Goal: Transaction & Acquisition: Purchase product/service

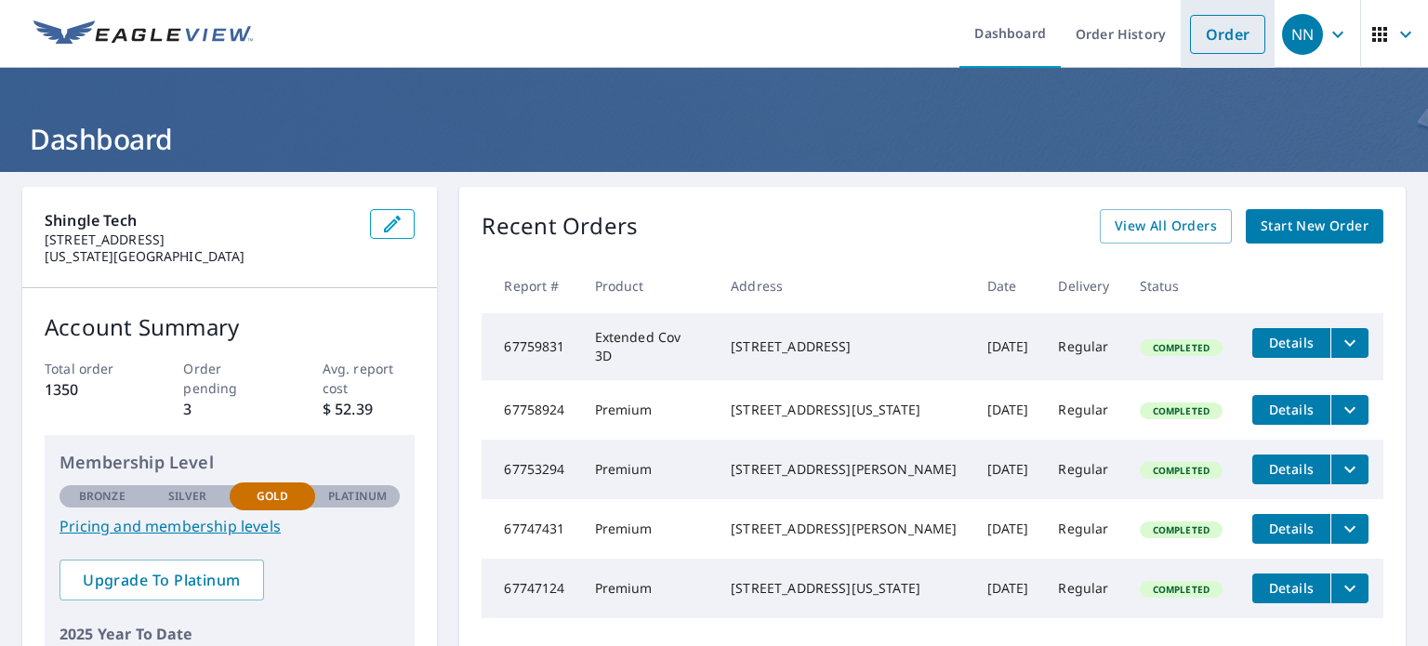
click at [1212, 41] on link "Order" at bounding box center [1227, 34] width 75 height 39
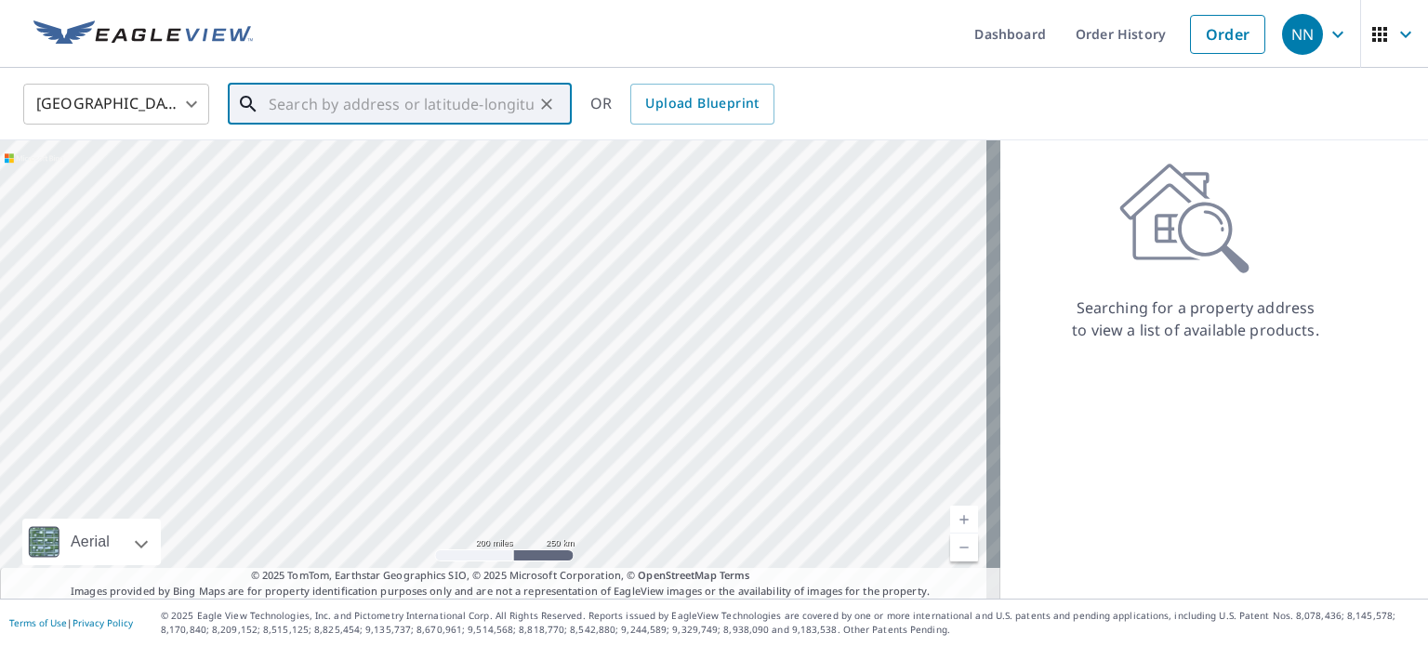
click at [461, 102] on input "text" at bounding box center [401, 104] width 265 height 52
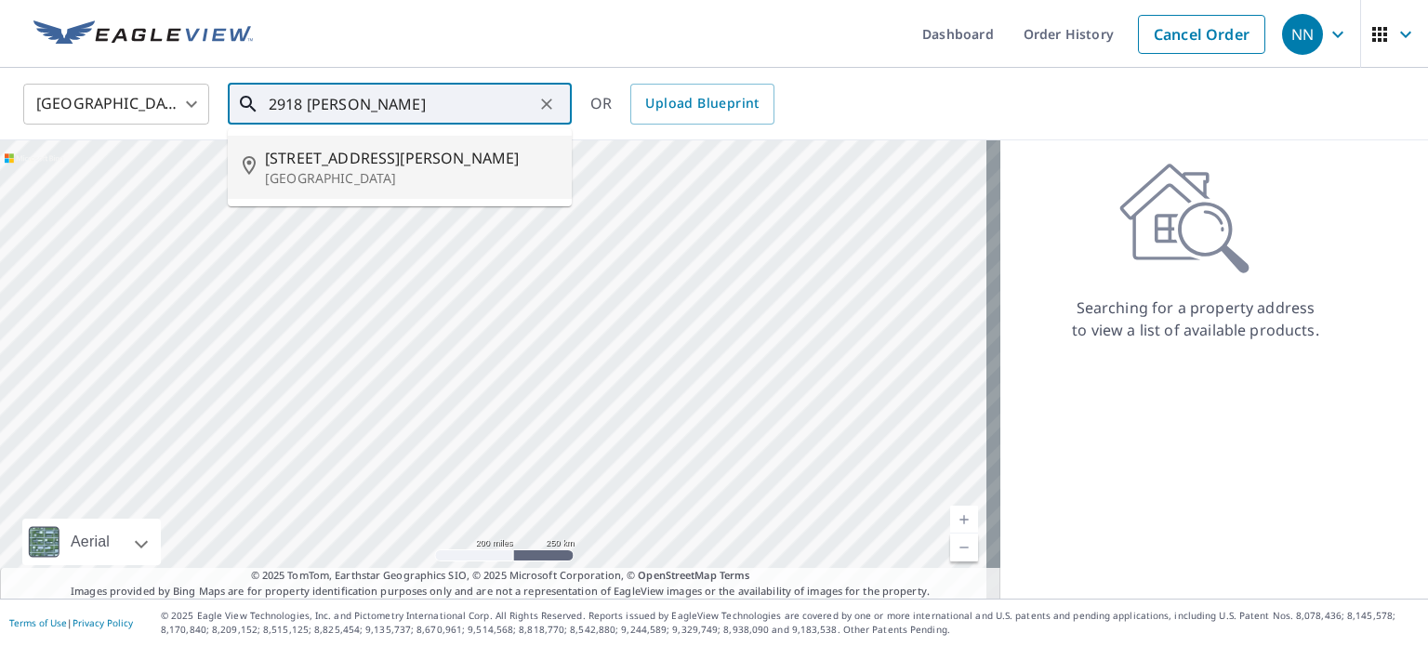
click at [340, 163] on span "[STREET_ADDRESS][PERSON_NAME]" at bounding box center [411, 158] width 292 height 22
type input "[STREET_ADDRESS][PERSON_NAME]"
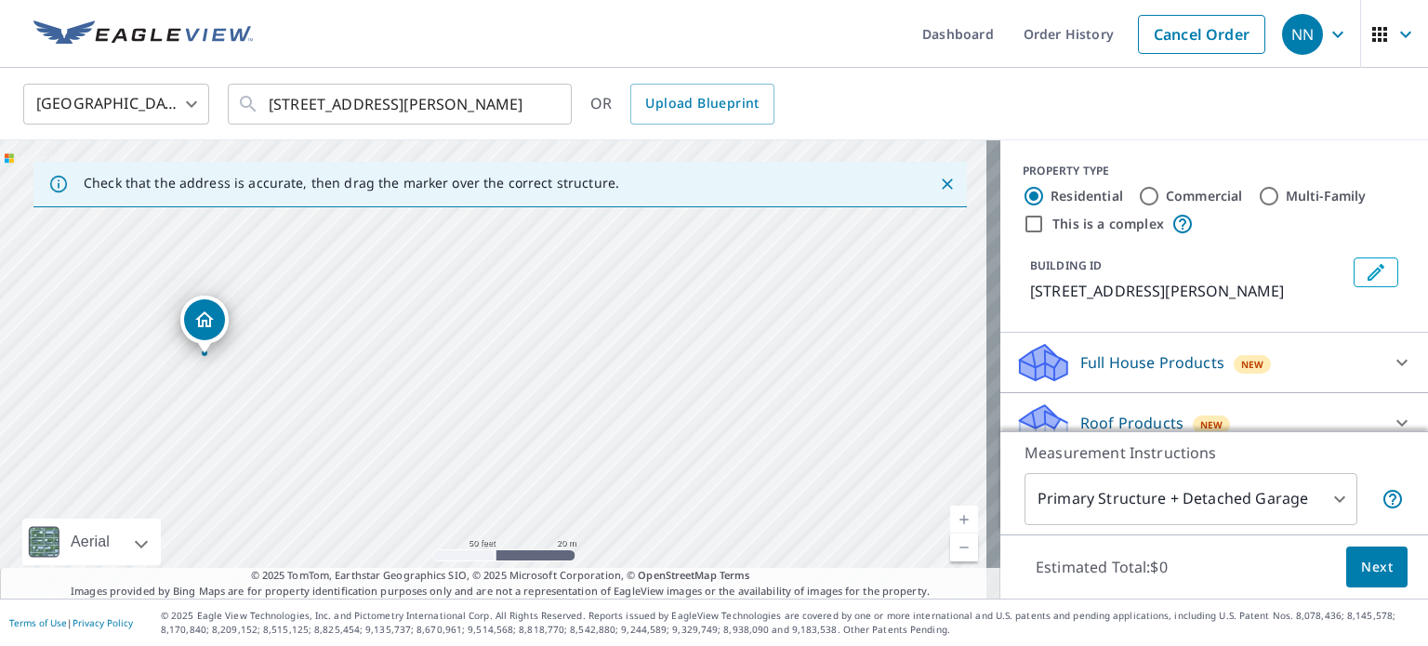
drag, startPoint x: 305, startPoint y: 360, endPoint x: 395, endPoint y: 392, distance: 95.9
click at [395, 392] on div "[STREET_ADDRESS][PERSON_NAME]" at bounding box center [500, 369] width 1000 height 458
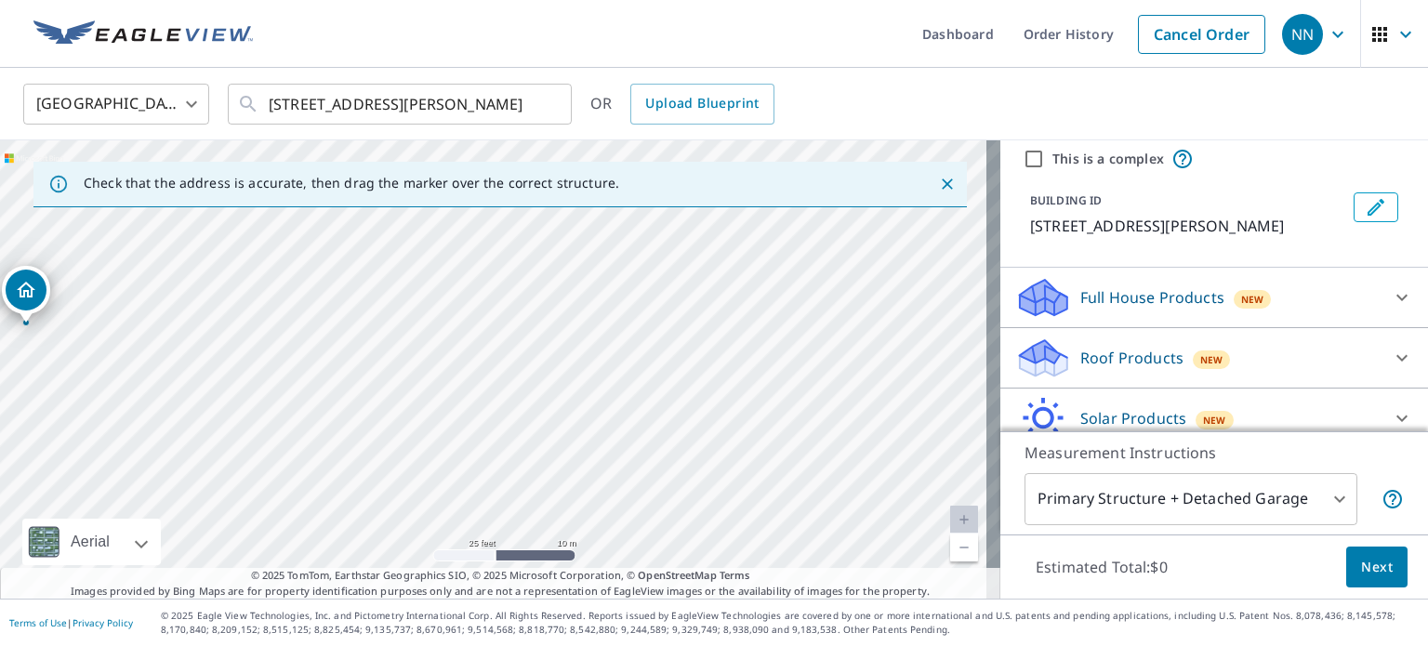
scroll to position [69, 0]
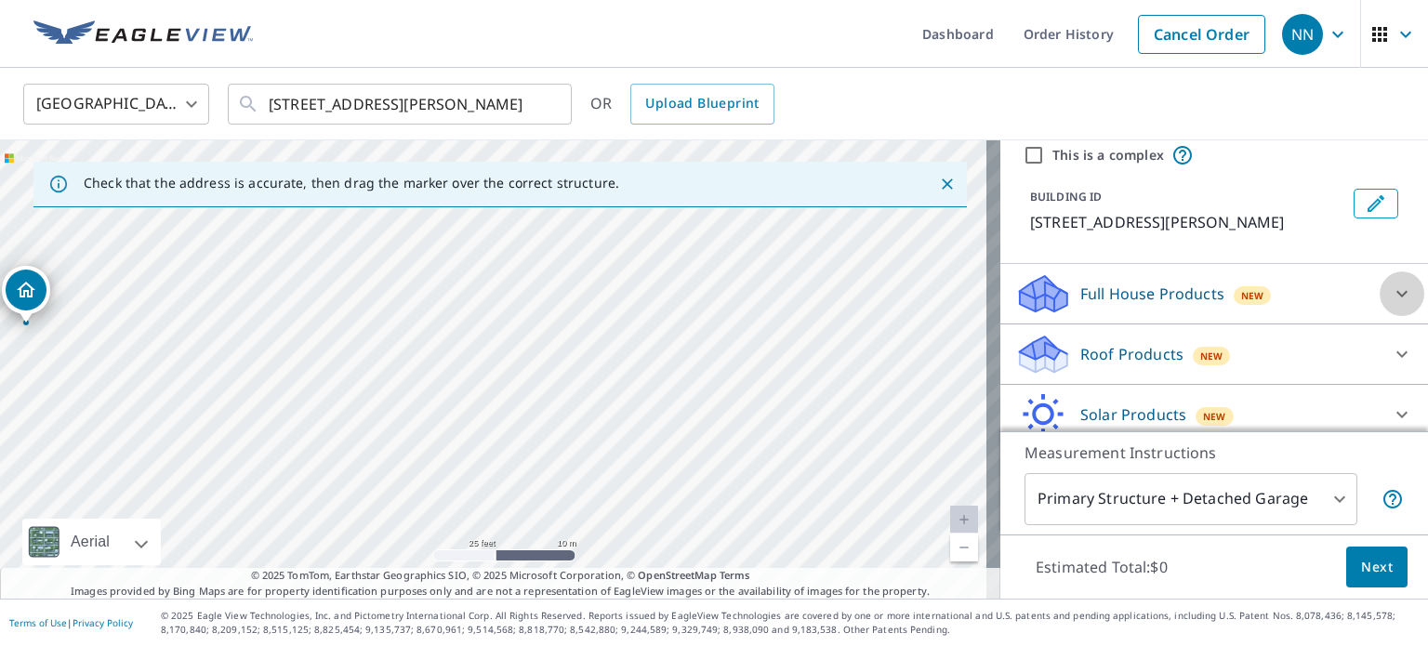
click at [1391, 295] on icon at bounding box center [1402, 294] width 22 height 22
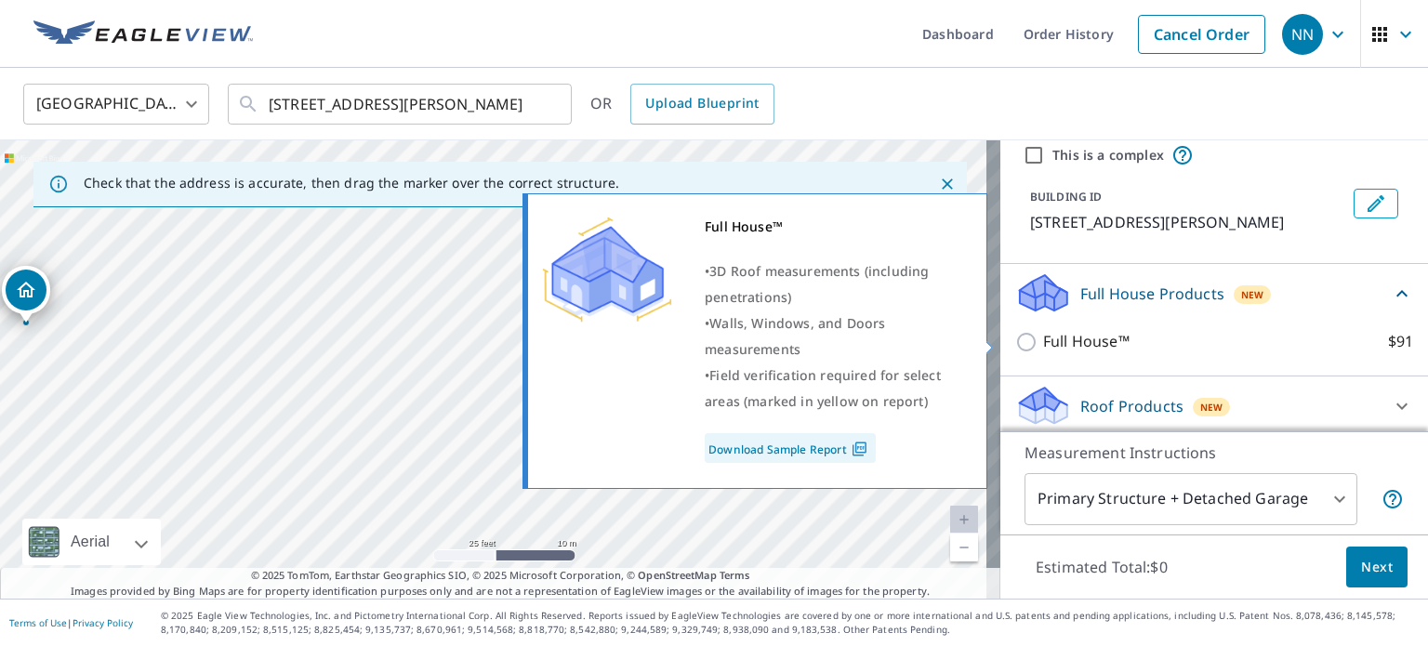
click at [1015, 343] on input "Full House™ $91" at bounding box center [1029, 342] width 28 height 22
checkbox input "true"
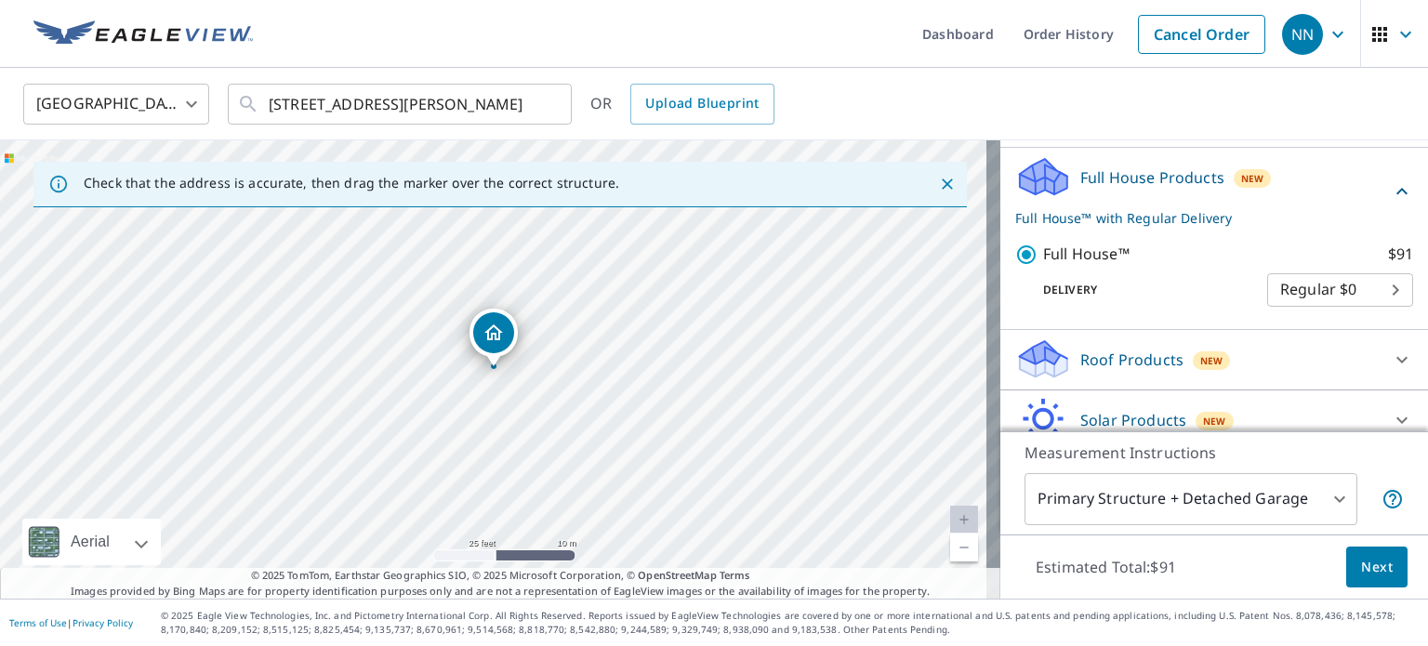
scroll to position [186, 0]
click at [1361, 564] on span "Next" at bounding box center [1377, 567] width 32 height 23
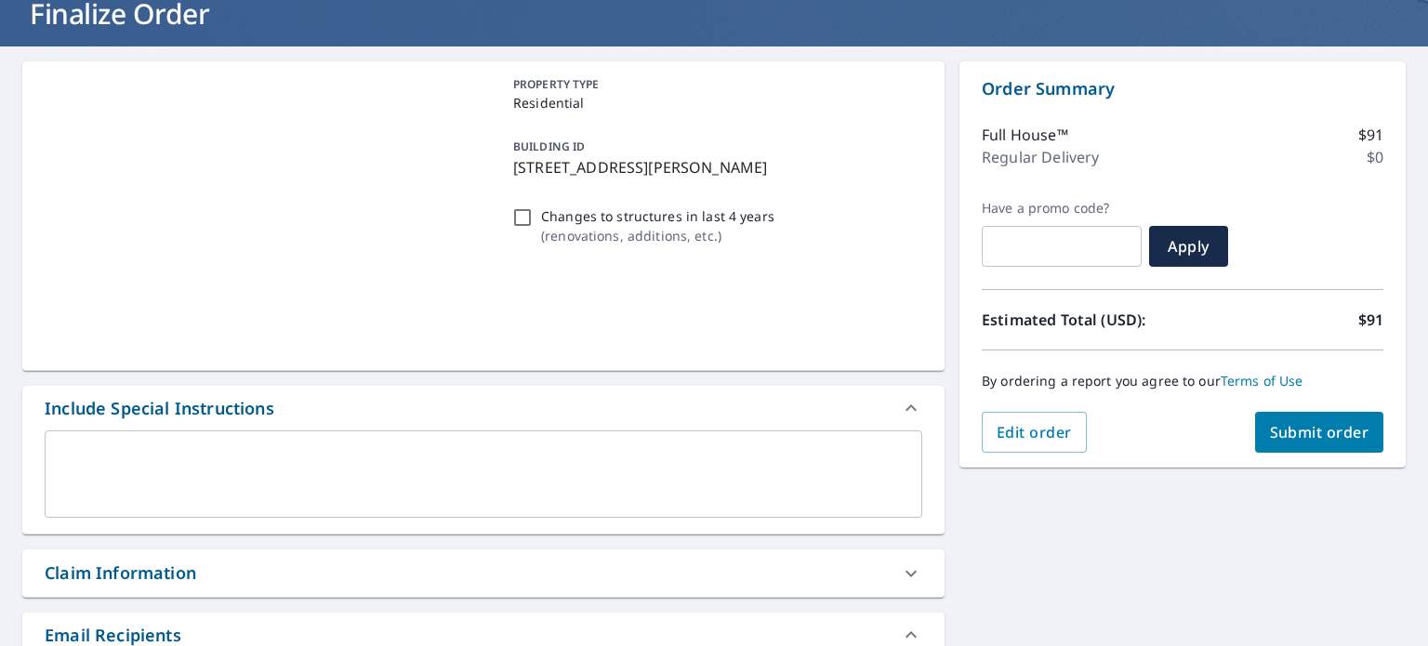
scroll to position [129, 0]
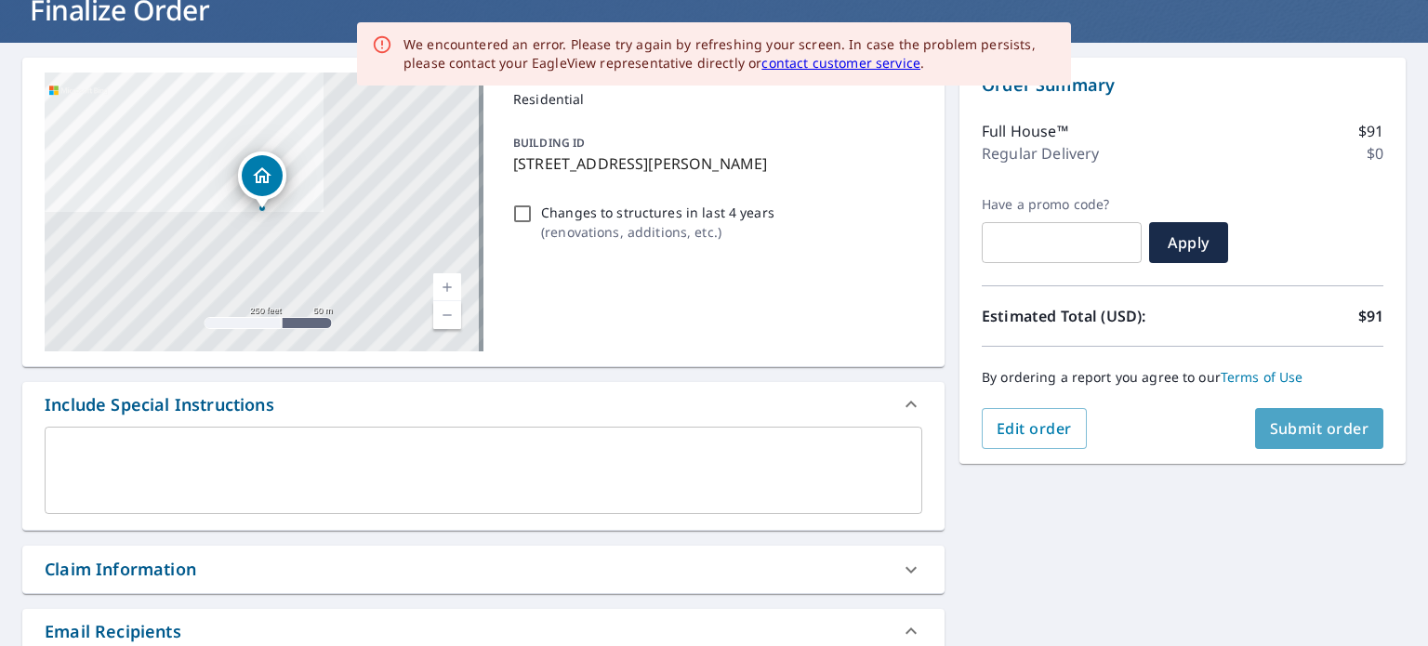
click at [1306, 431] on span "Submit order" at bounding box center [1319, 428] width 99 height 20
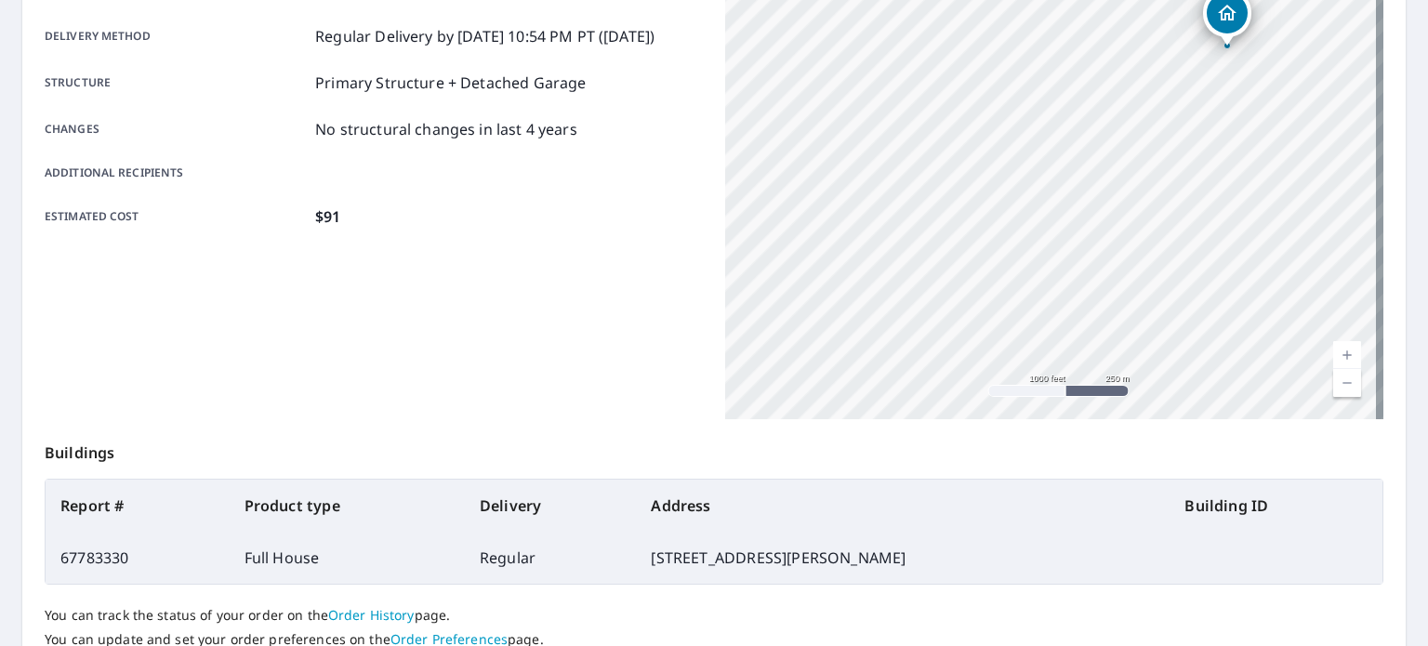
scroll to position [408, 0]
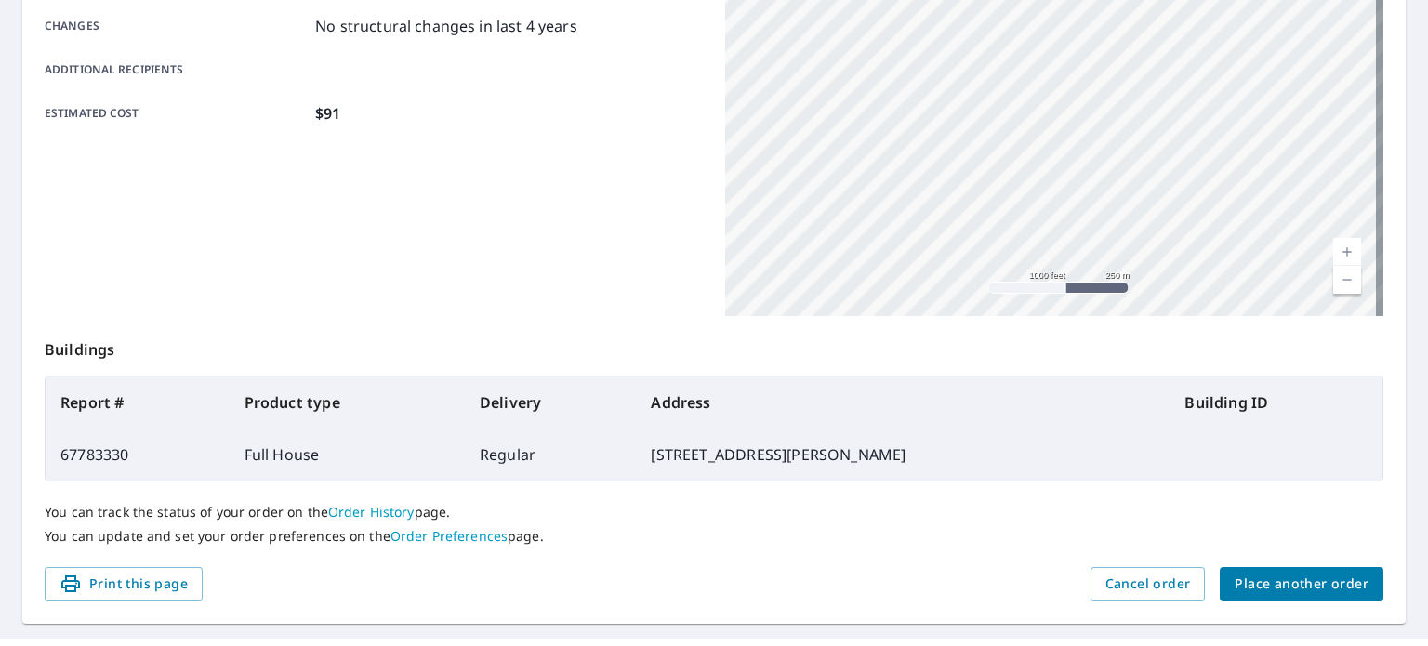
click at [1287, 580] on span "Place another order" at bounding box center [1302, 584] width 134 height 23
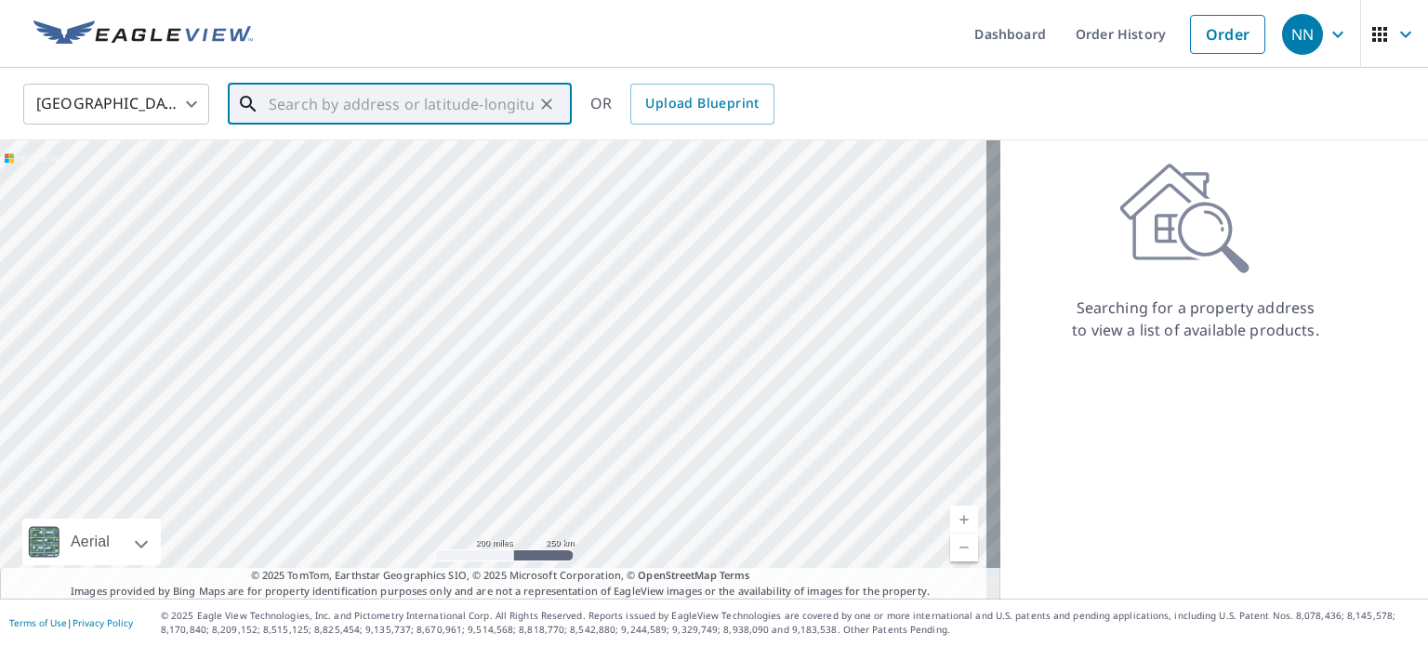
click at [381, 103] on input "text" at bounding box center [401, 104] width 265 height 52
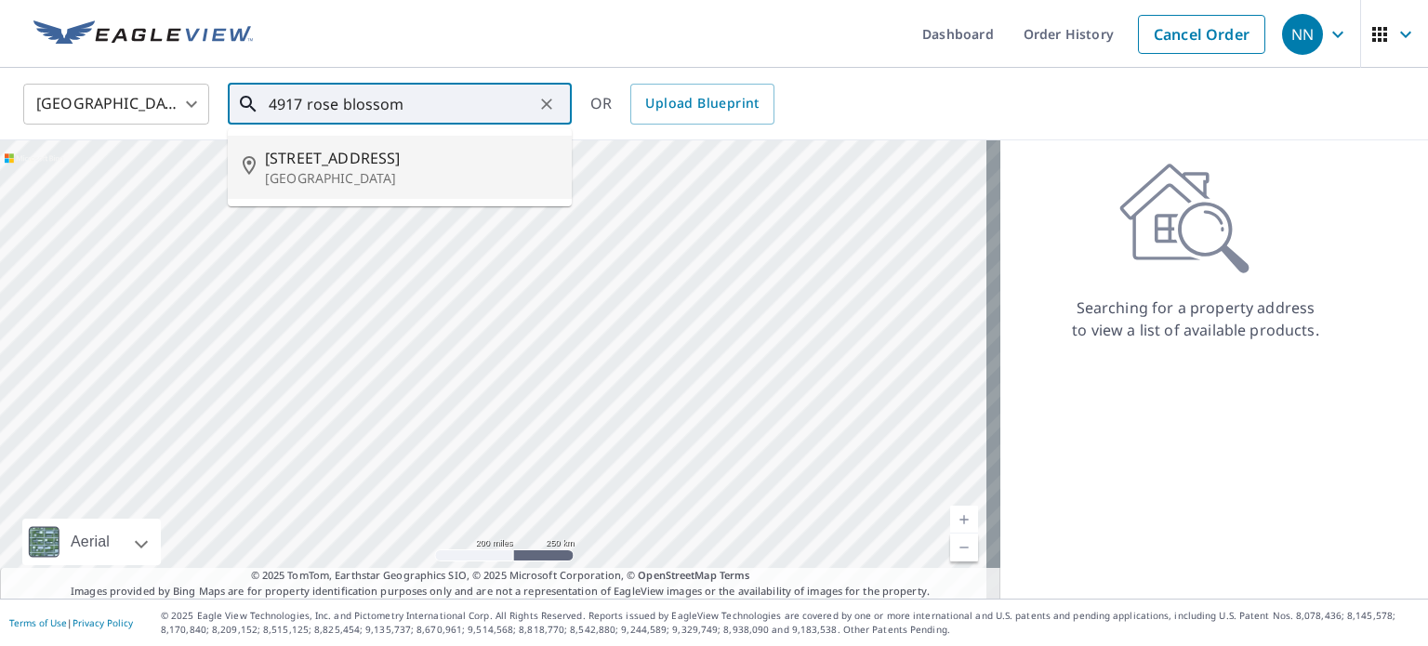
click at [391, 173] on p "[GEOGRAPHIC_DATA]" at bounding box center [411, 178] width 292 height 19
type input "[STREET_ADDRESS]"
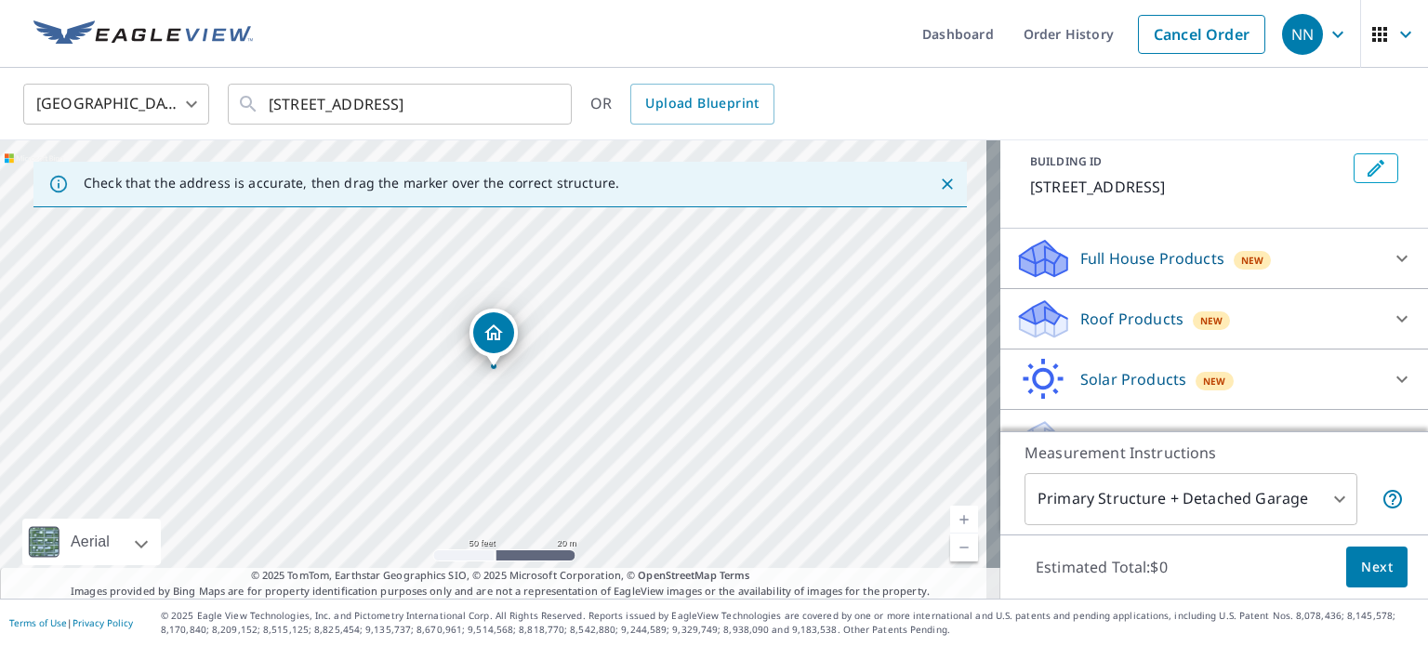
scroll to position [109, 0]
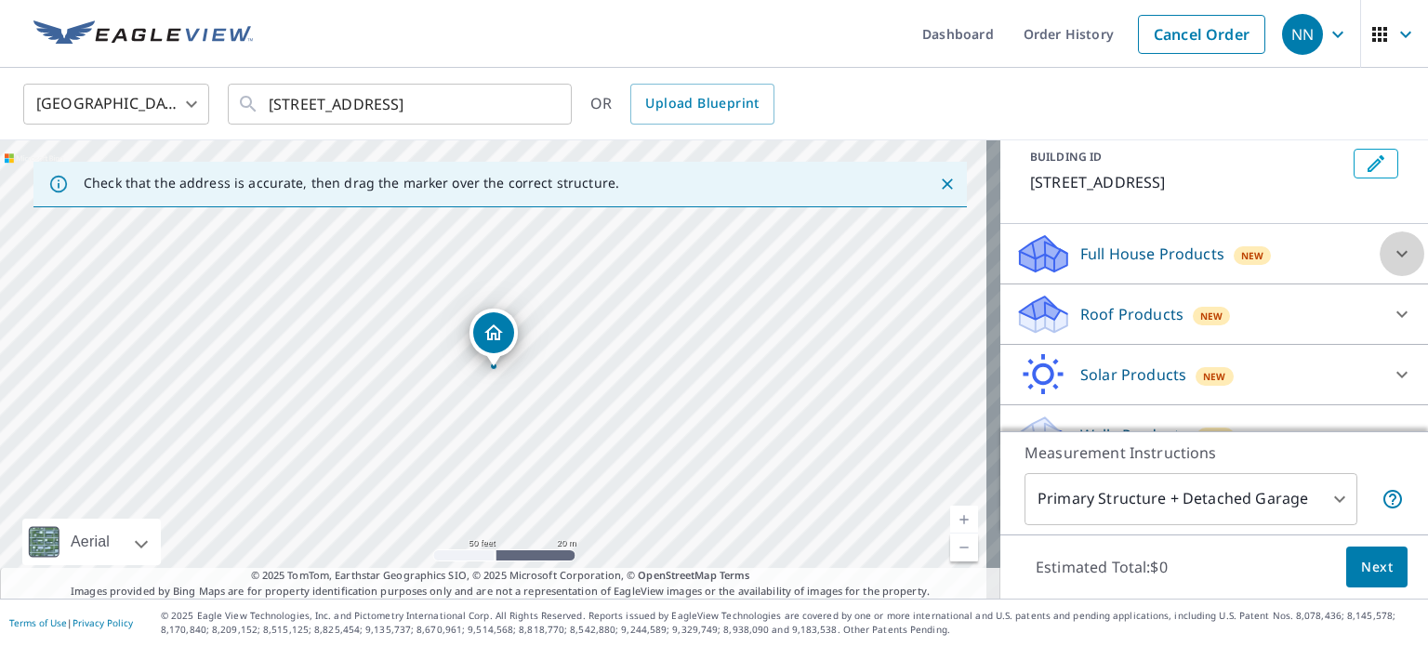
click at [1391, 265] on icon at bounding box center [1402, 254] width 22 height 22
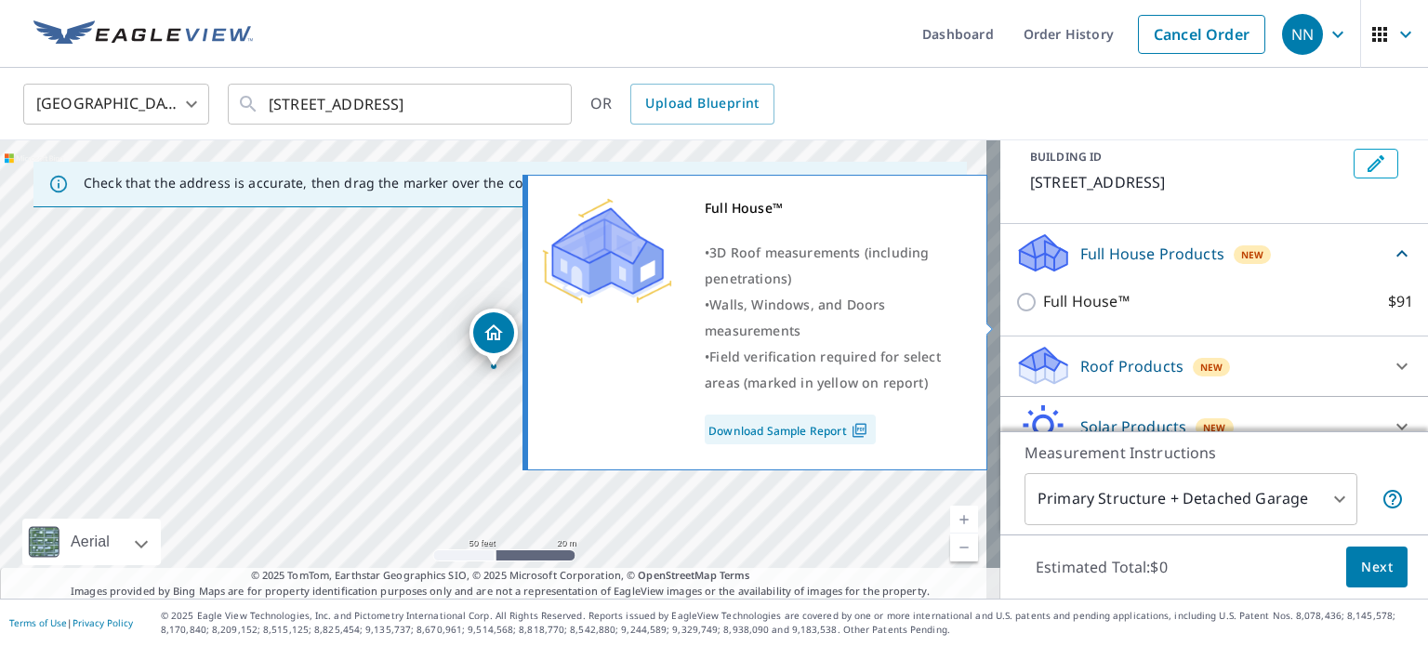
click at [1015, 313] on input "Full House™ $91" at bounding box center [1029, 302] width 28 height 22
checkbox input "true"
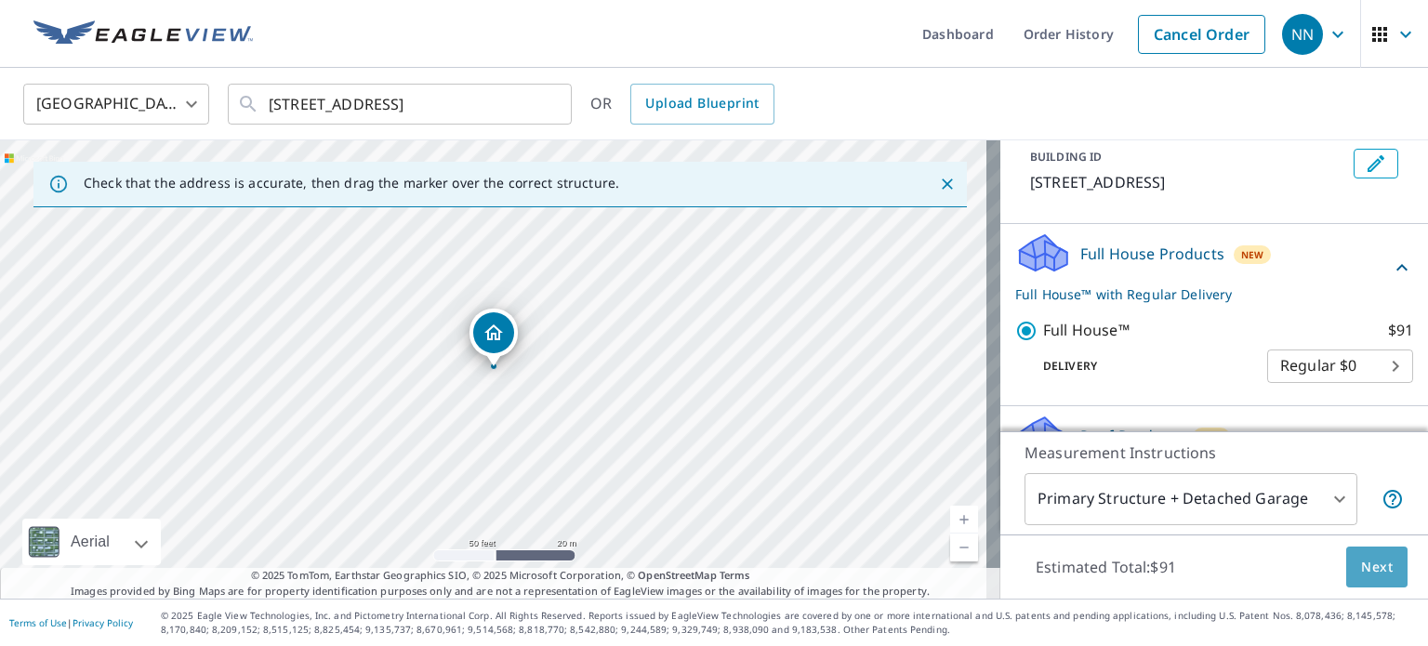
click at [1369, 568] on span "Next" at bounding box center [1377, 567] width 32 height 23
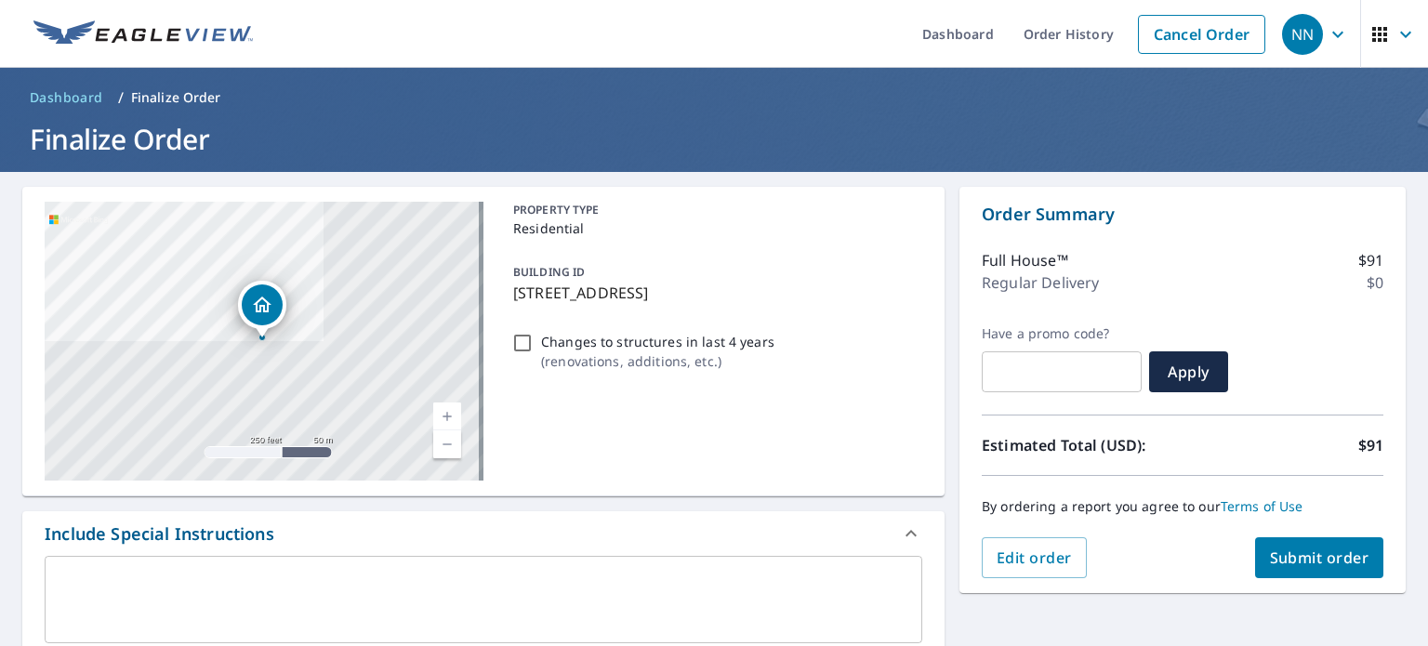
click at [1291, 551] on span "Submit order" at bounding box center [1319, 558] width 99 height 20
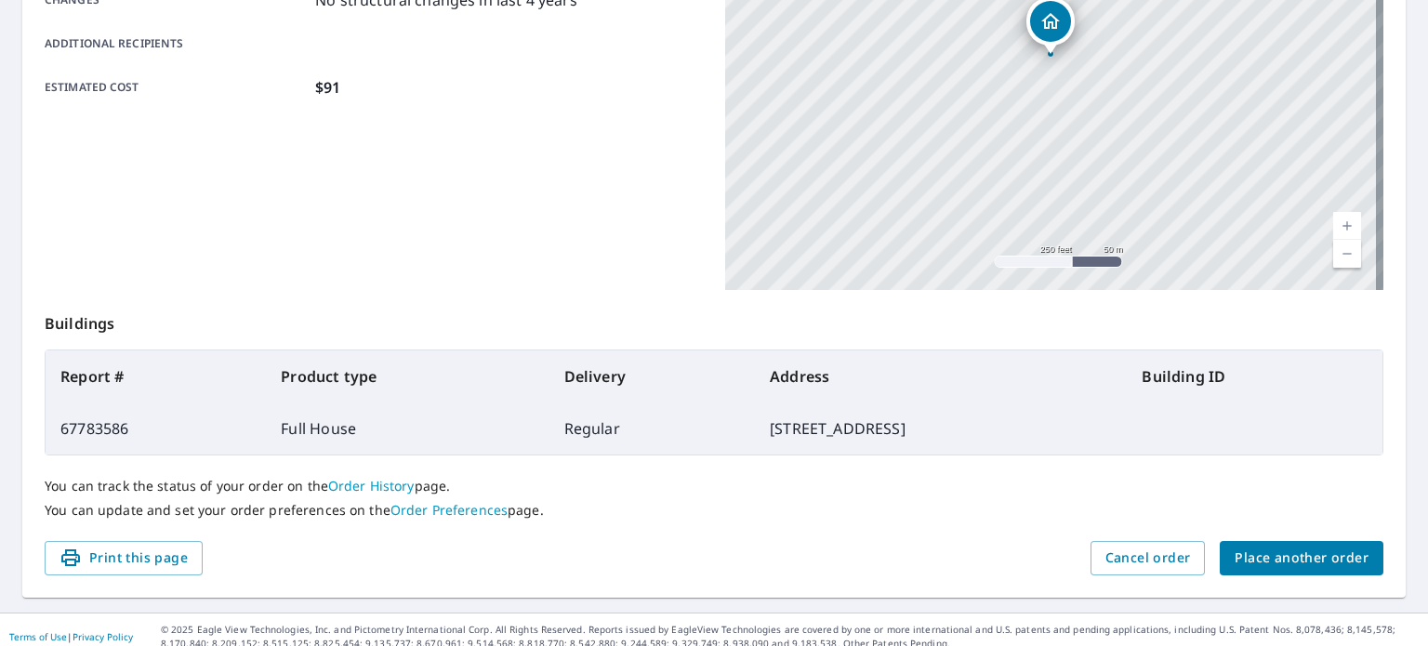
scroll to position [431, 0]
